Goal: Transaction & Acquisition: Obtain resource

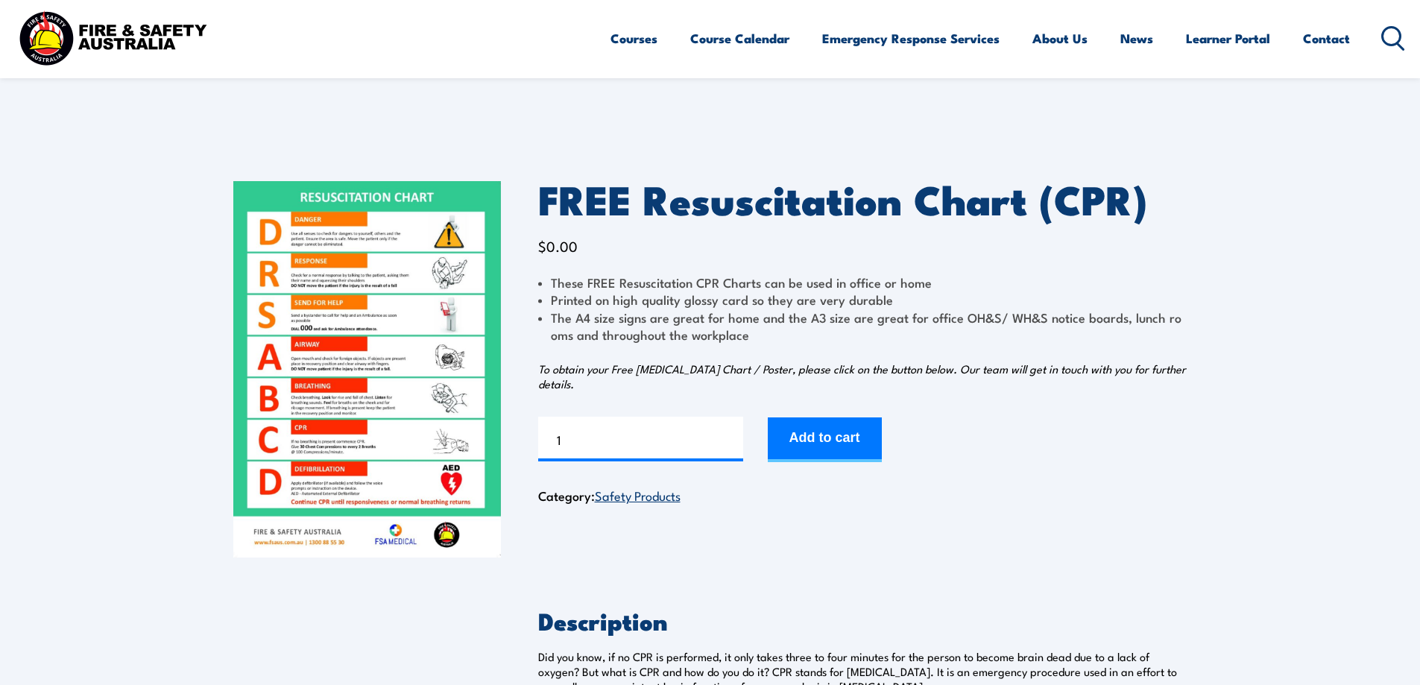
click at [349, 317] on img at bounding box center [367, 369] width 268 height 376
click at [322, 353] on img at bounding box center [367, 369] width 268 height 376
click at [802, 433] on button "Add to cart" at bounding box center [825, 439] width 114 height 45
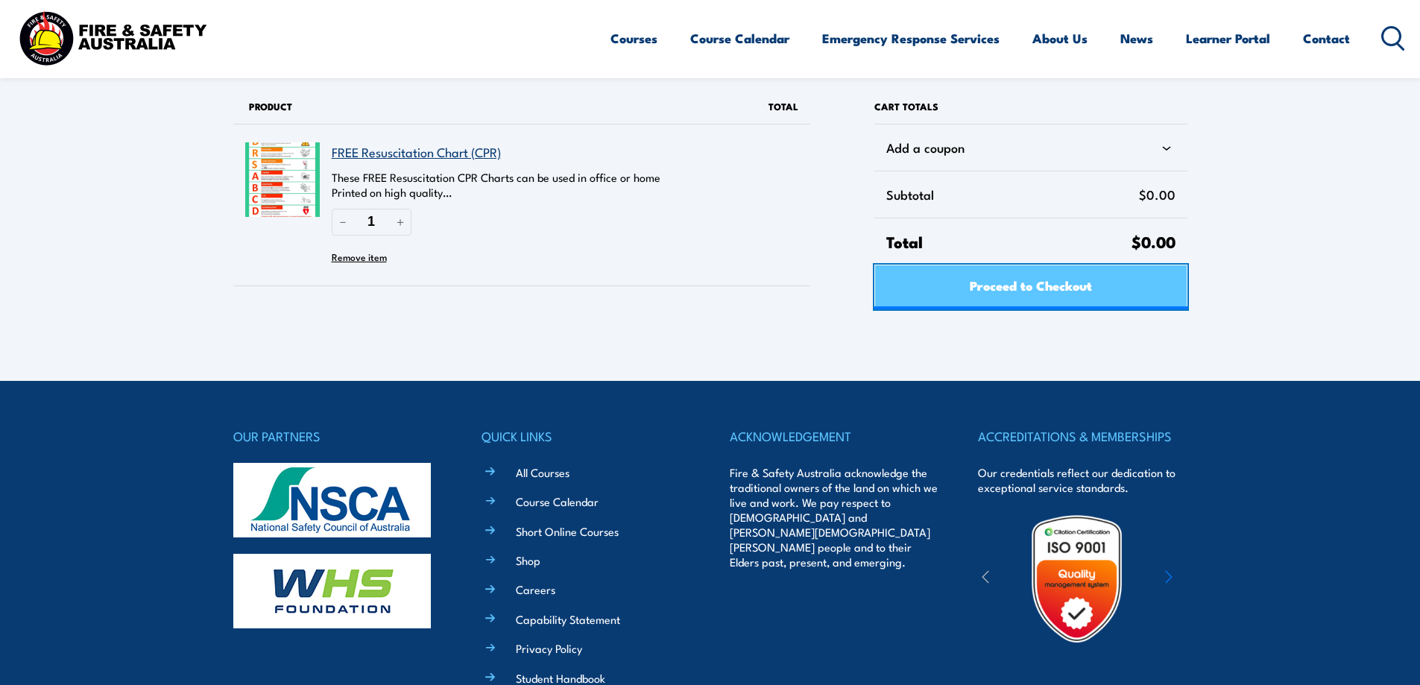
click at [1079, 288] on span "Proceed to Checkout" at bounding box center [1031, 285] width 122 height 40
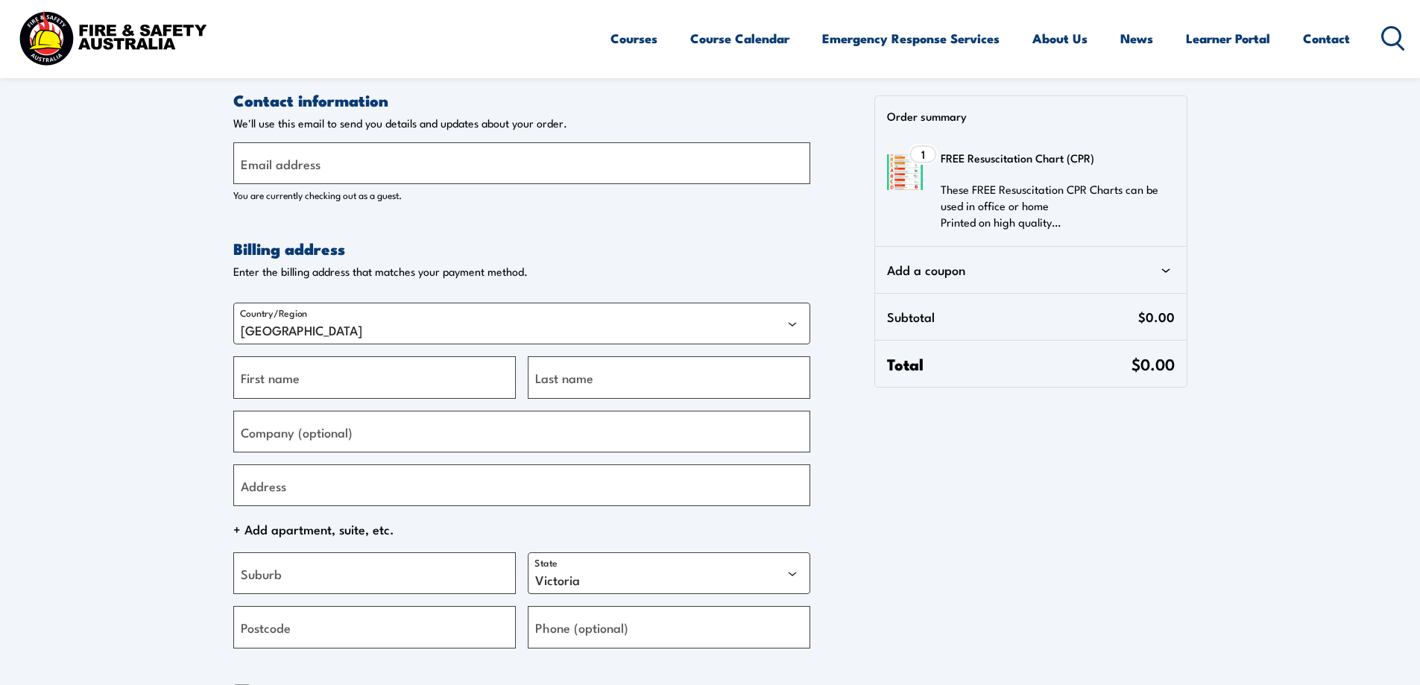
select select "VIC"
click at [528, 160] on input "Email address" at bounding box center [521, 163] width 577 height 42
type input "[EMAIL_ADDRESS][DOMAIN_NAME]"
type input "[PERSON_NAME]"
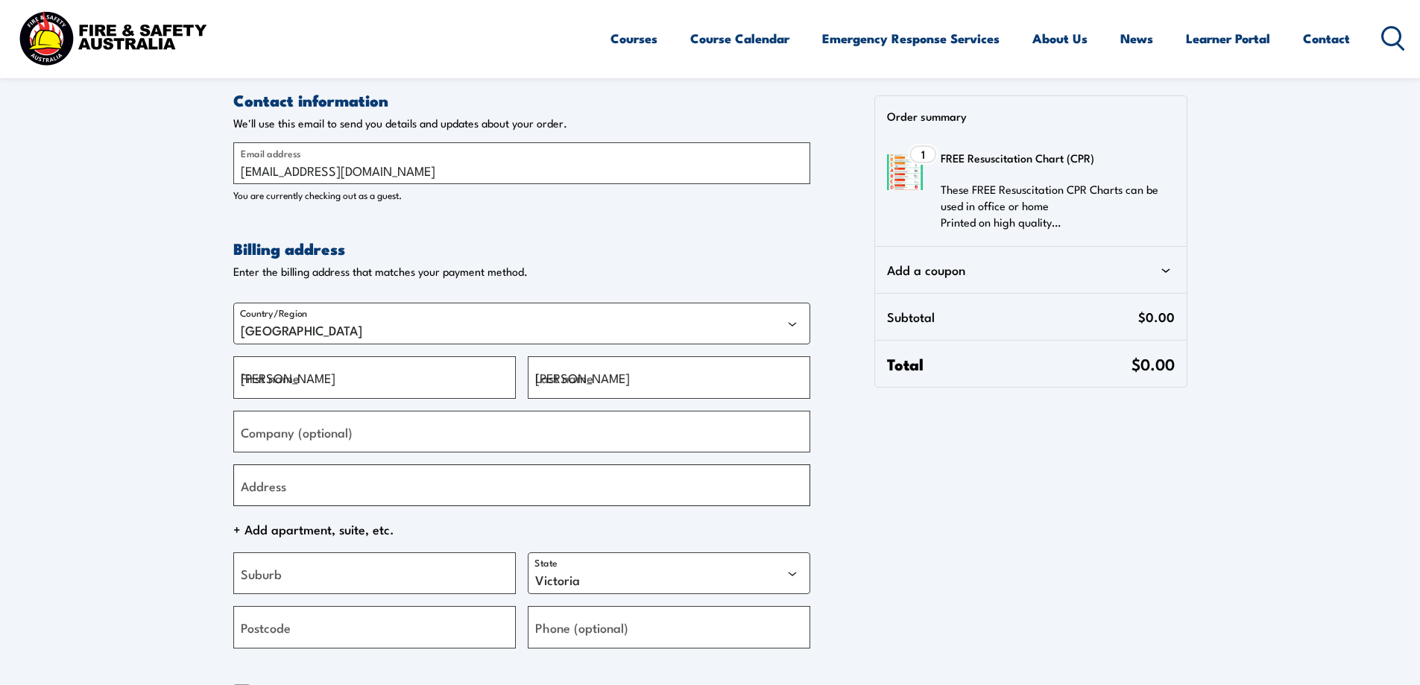
type input "4 Nardoo Pl"
type input "BROOKFIELD"
type input "3338"
type input "0416461696"
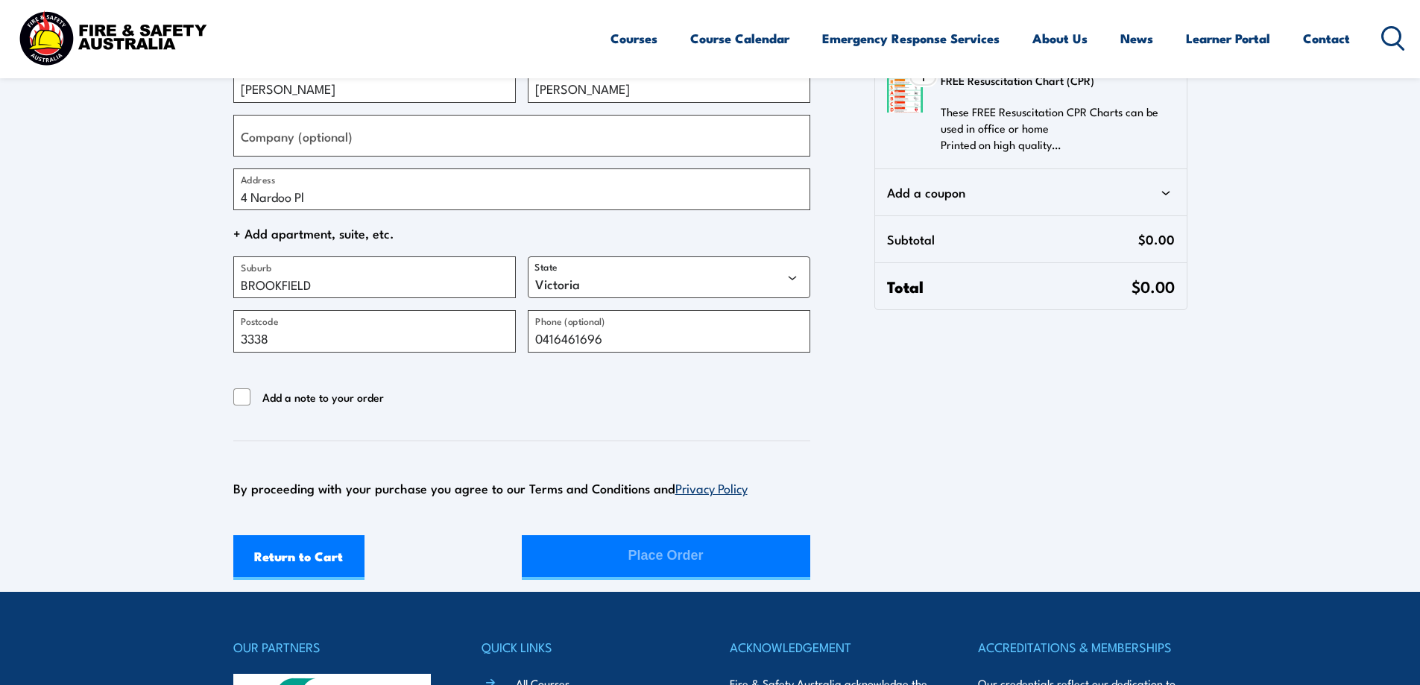
scroll to position [298, 0]
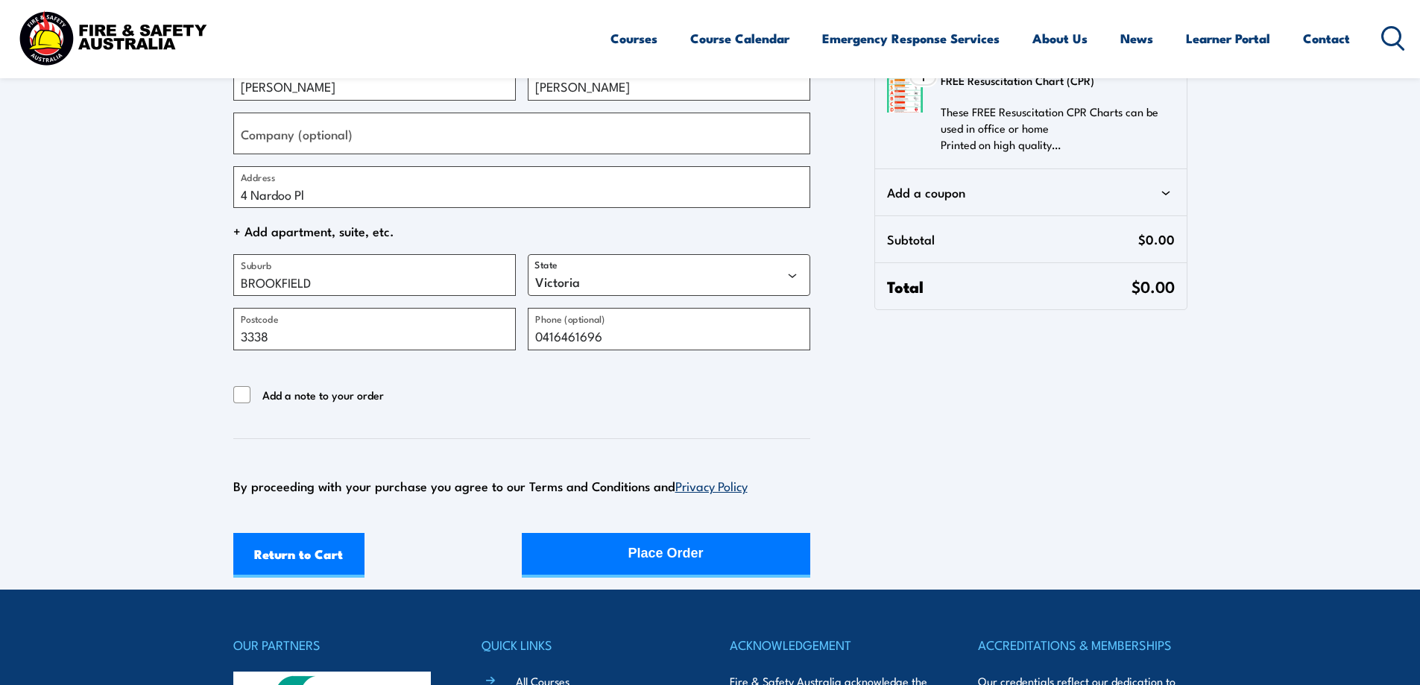
click at [396, 402] on div "Add a note to your order" at bounding box center [521, 395] width 577 height 19
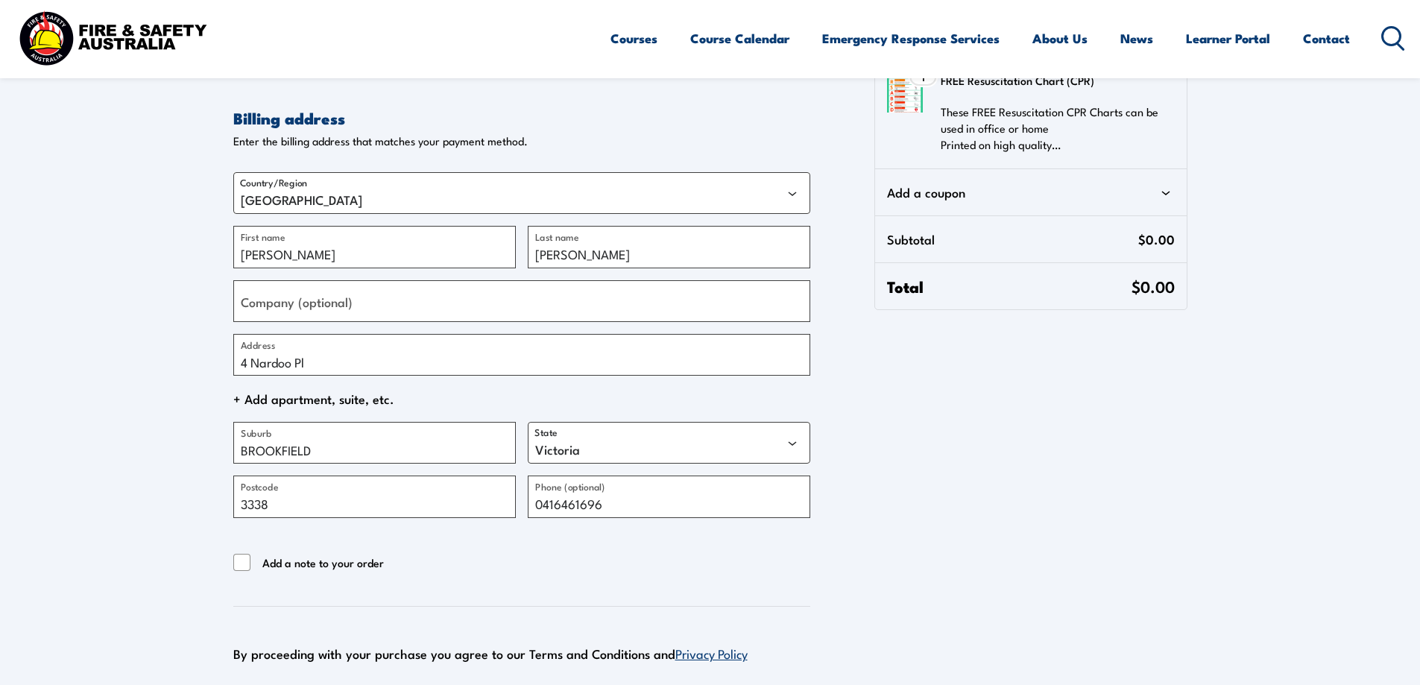
scroll to position [139, 0]
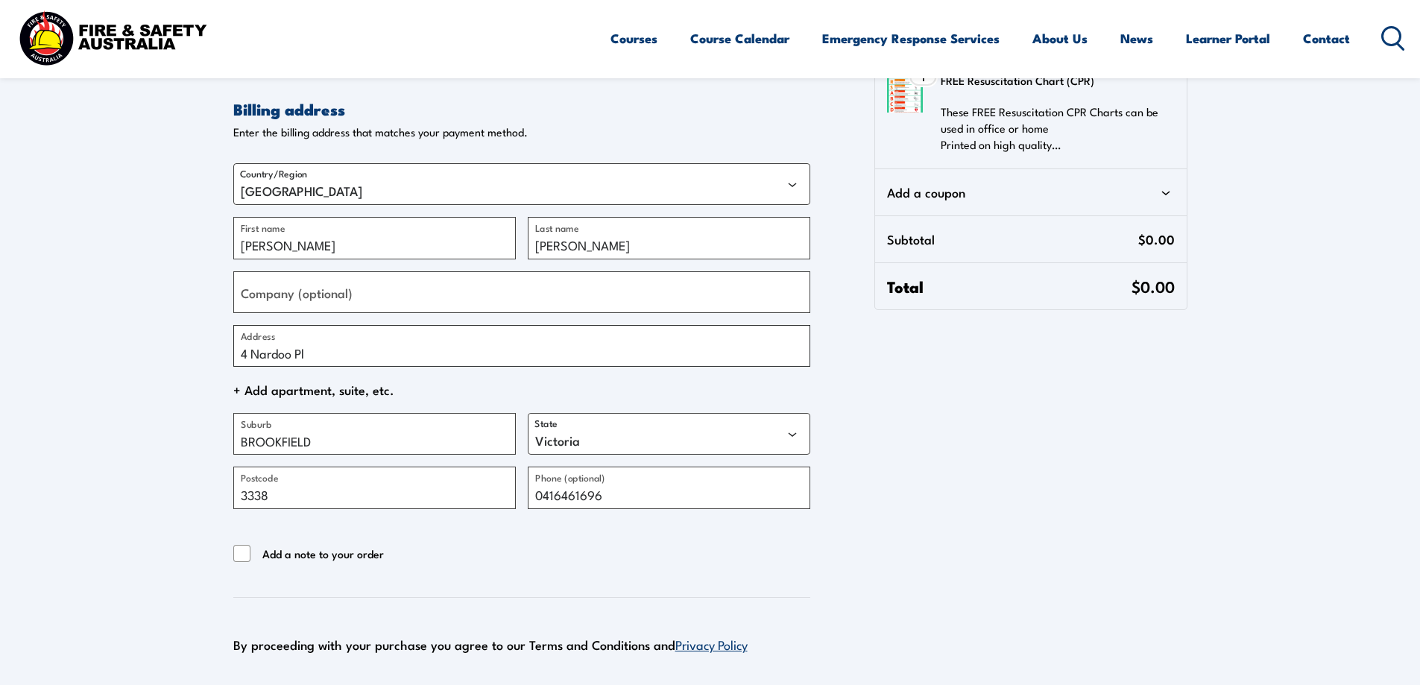
click at [342, 349] on input "4 Nardoo Pl" at bounding box center [521, 346] width 577 height 42
type input "[STREET_ADDRESS]"
click at [362, 449] on input "BROOKFIELD" at bounding box center [374, 434] width 282 height 42
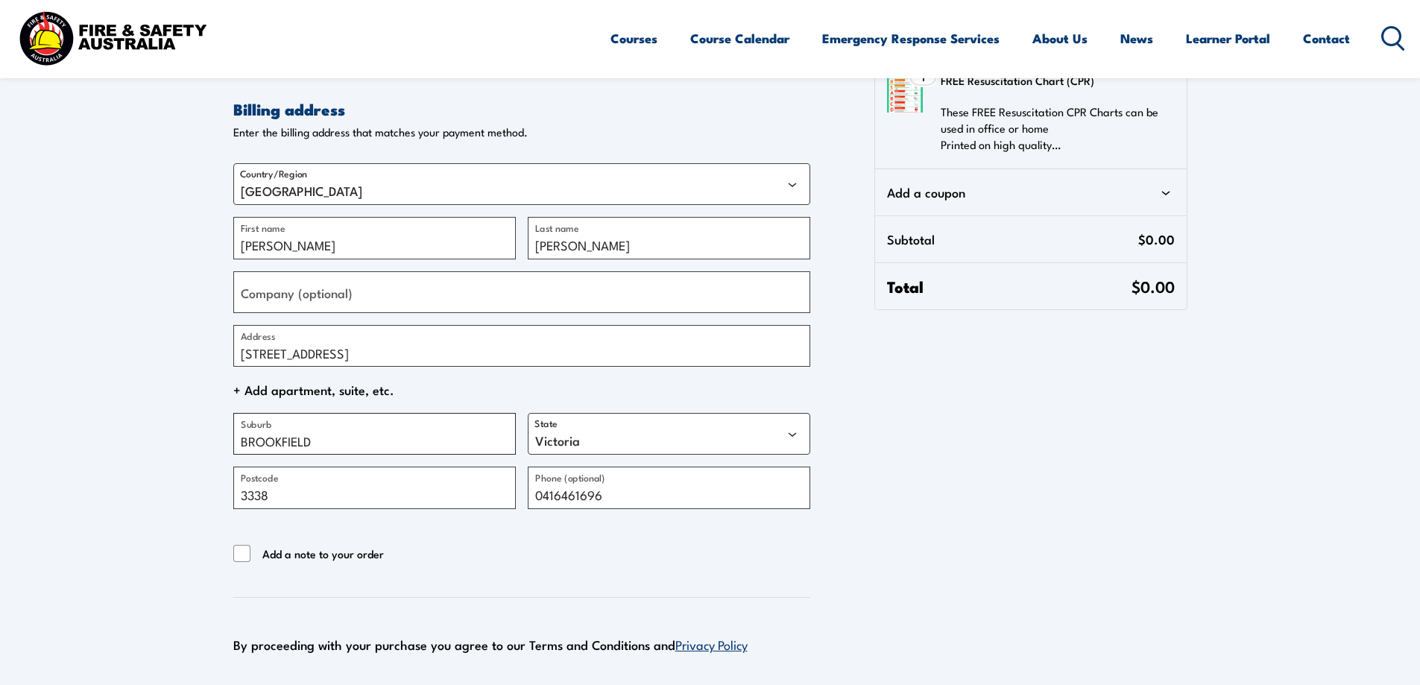
click at [361, 449] on input "BROOKFIELD" at bounding box center [374, 434] width 282 height 42
type input "Tarneit"
click at [399, 503] on input "3338" at bounding box center [374, 488] width 282 height 42
type input "3029"
click at [464, 549] on div "Add a note to your order" at bounding box center [521, 554] width 577 height 19
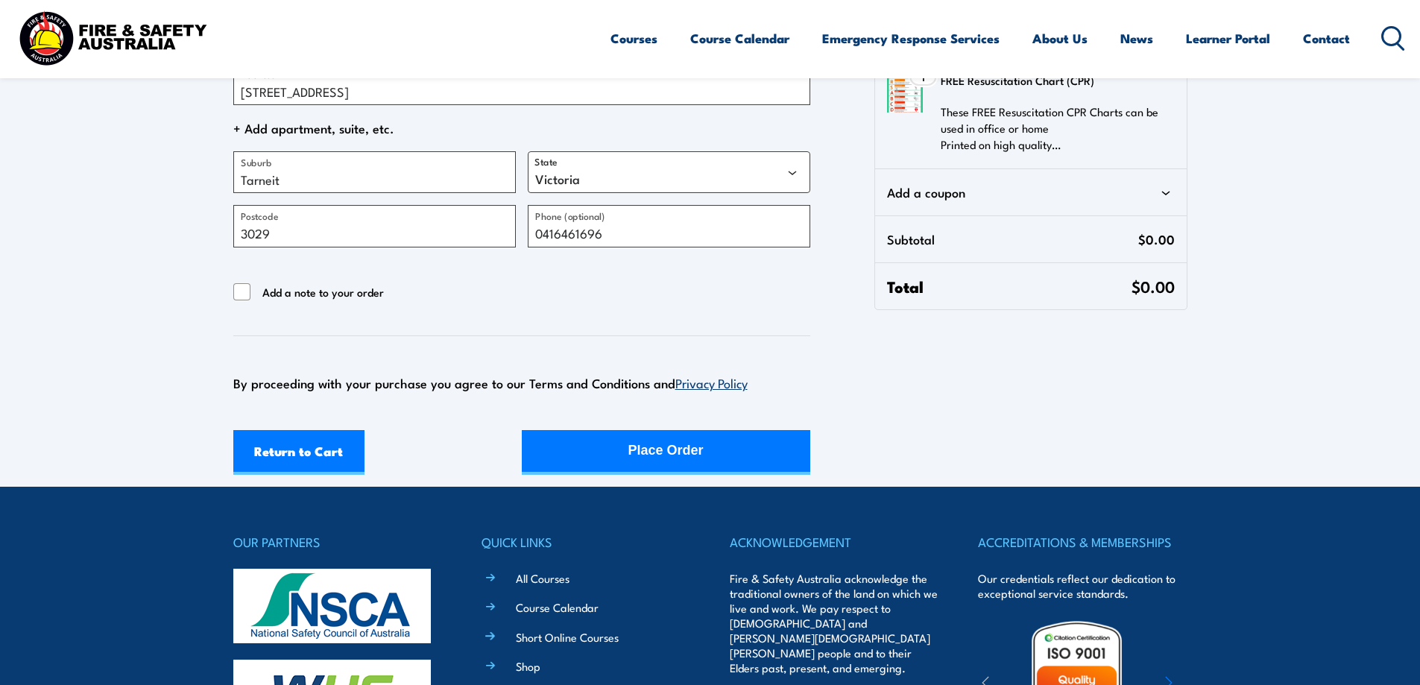
scroll to position [440, 0]
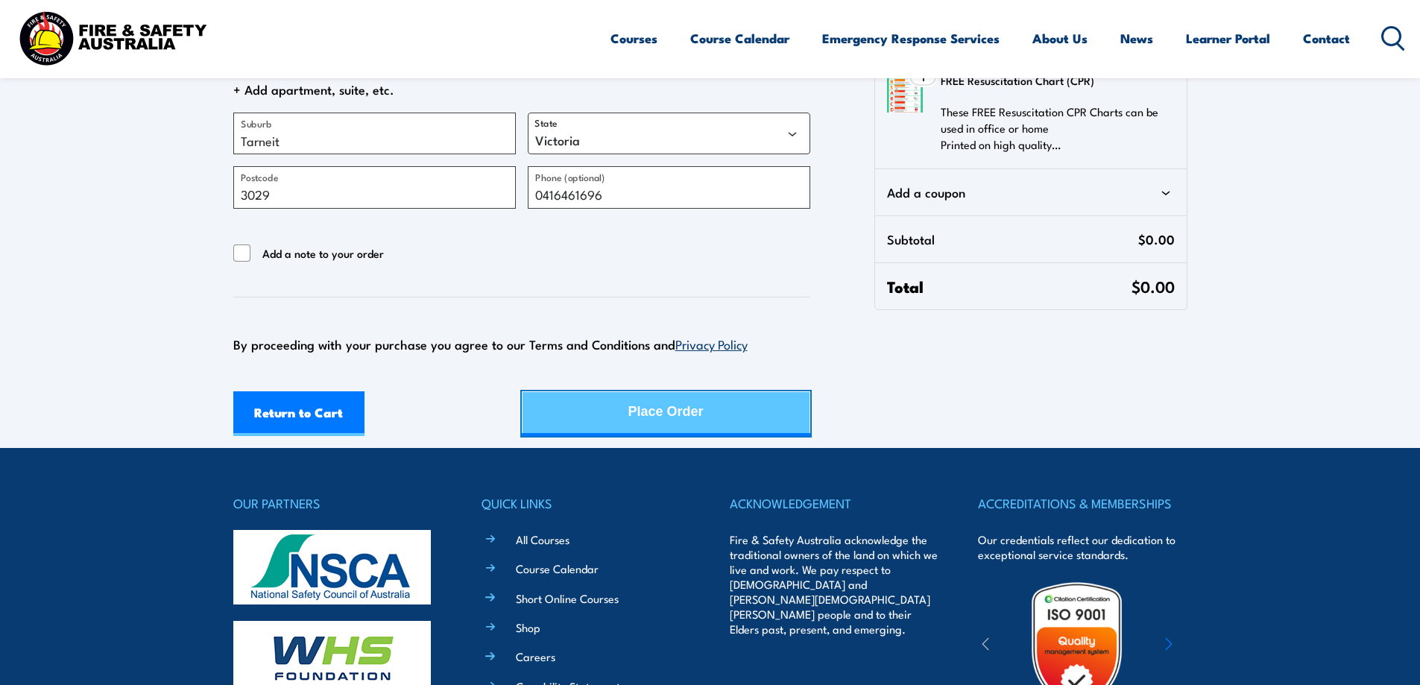
click at [698, 412] on div "Place Order" at bounding box center [665, 412] width 75 height 40
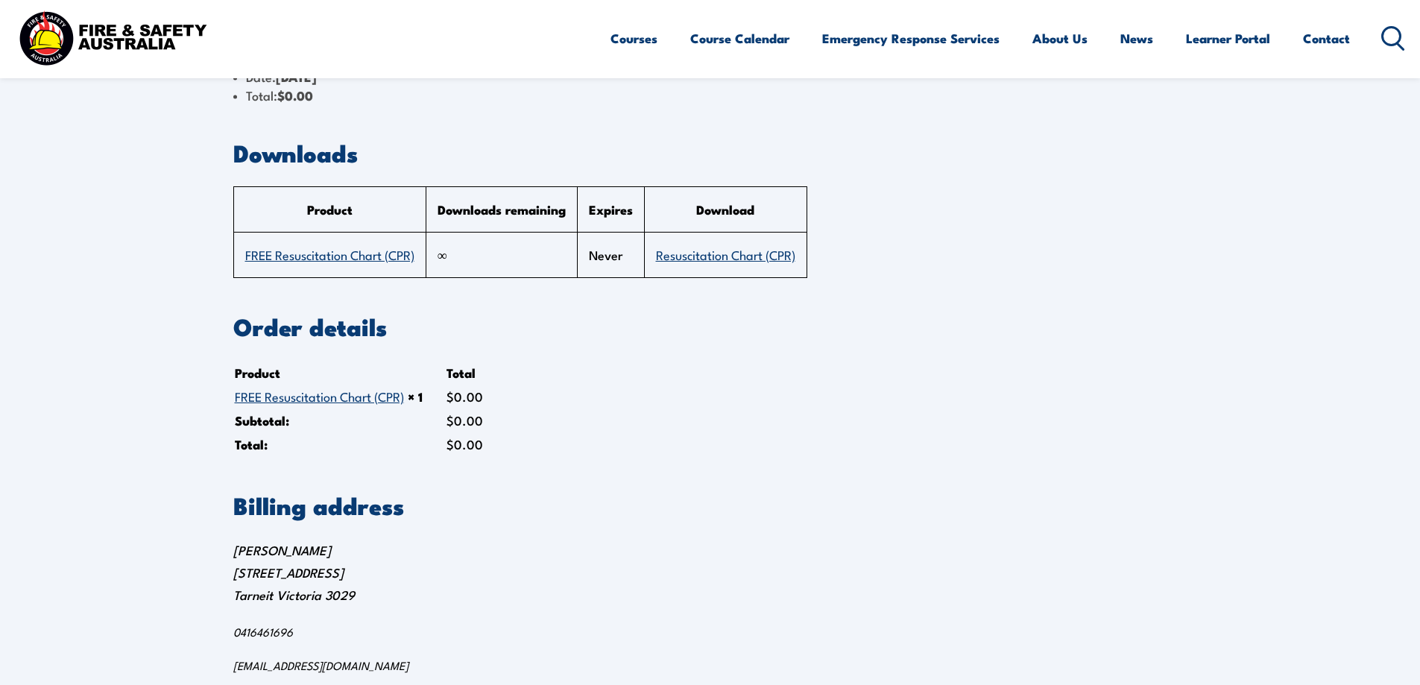
scroll to position [82, 0]
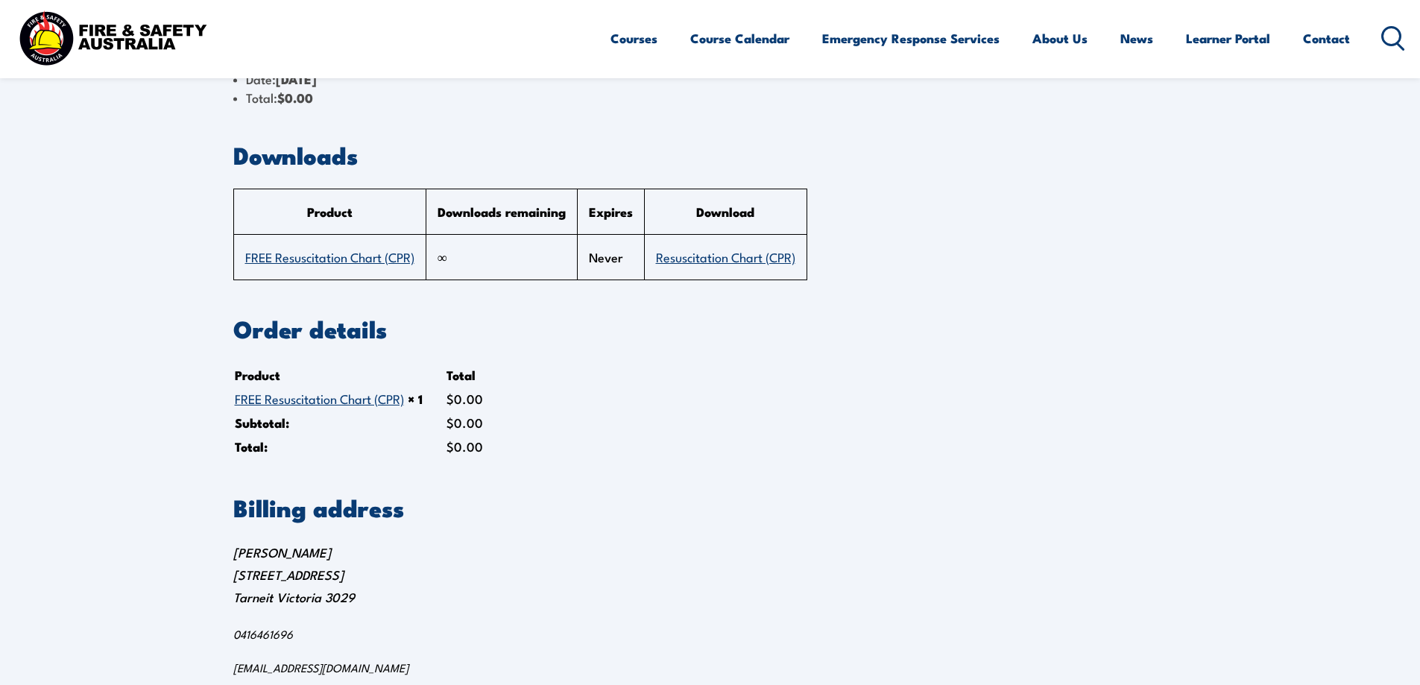
click at [756, 260] on link "Resuscitation Chart (CPR)" at bounding box center [725, 256] width 139 height 18
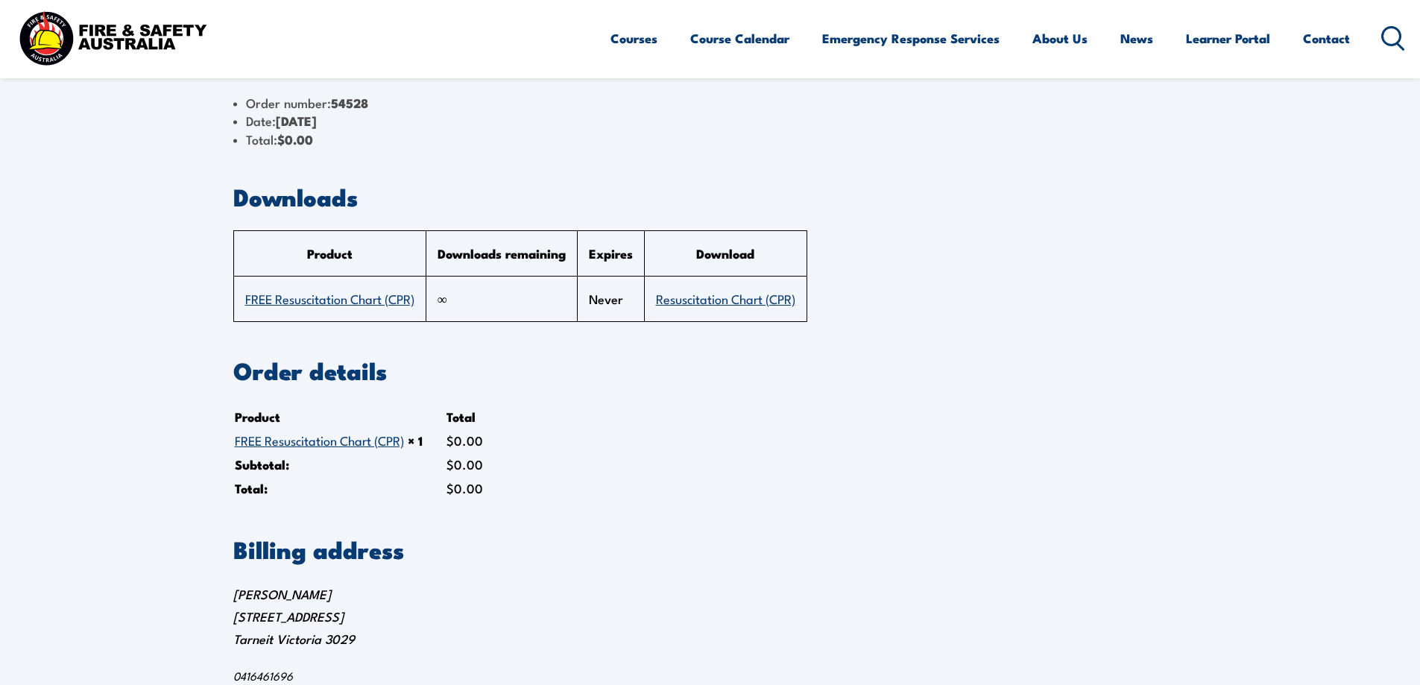
scroll to position [0, 0]
